Goal: Use online tool/utility: Utilize a website feature to perform a specific function

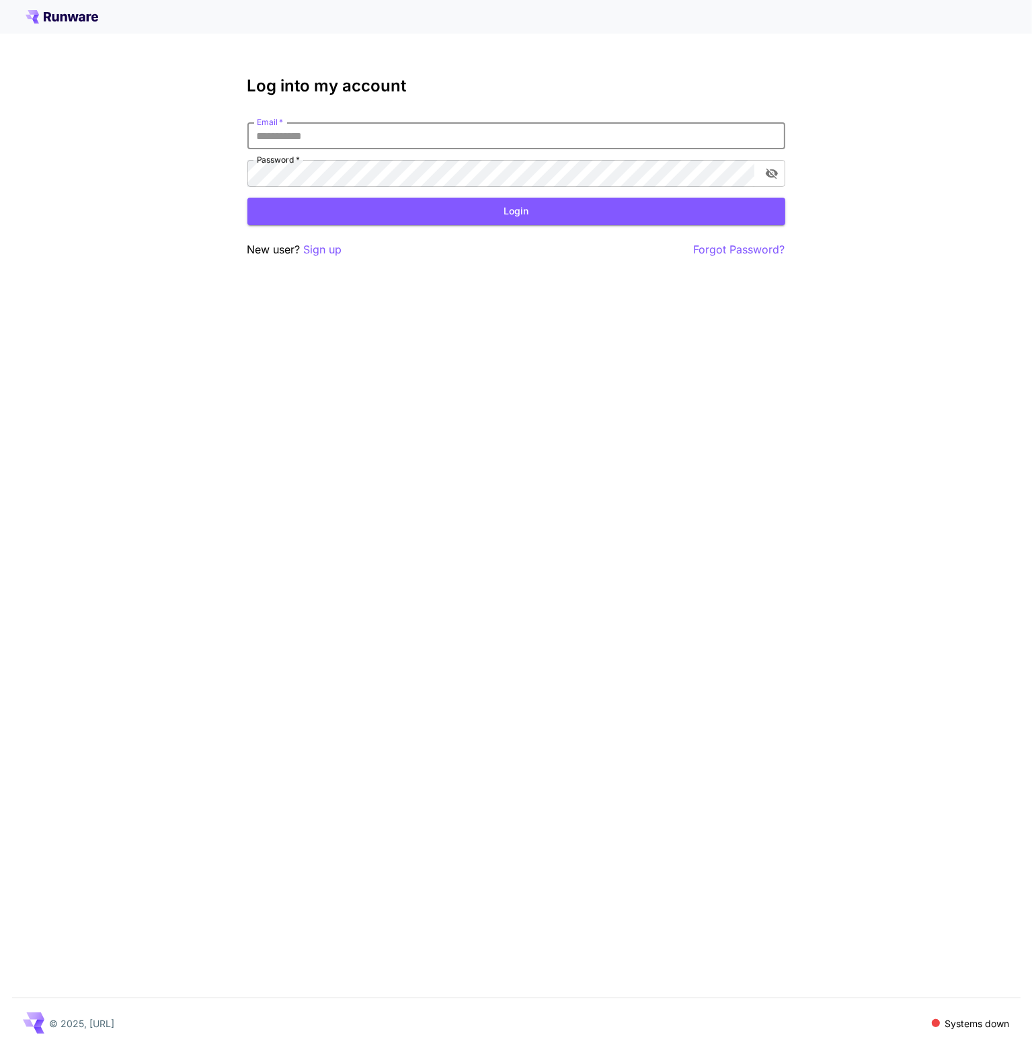
click at [247, 198] on button "Login" at bounding box center [516, 212] width 538 height 28
click at [343, 130] on input "Email   *" at bounding box center [516, 135] width 538 height 27
type input "**********"
click button "Login" at bounding box center [516, 212] width 538 height 28
